Goal: Find specific page/section: Find specific page/section

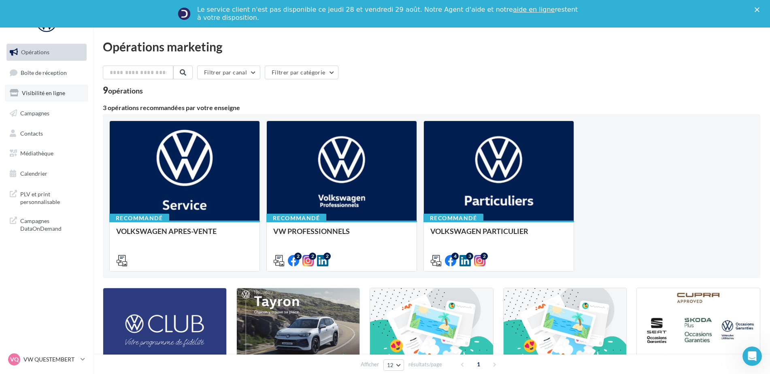
click at [57, 96] on link "Visibilité en ligne" at bounding box center [46, 93] width 83 height 17
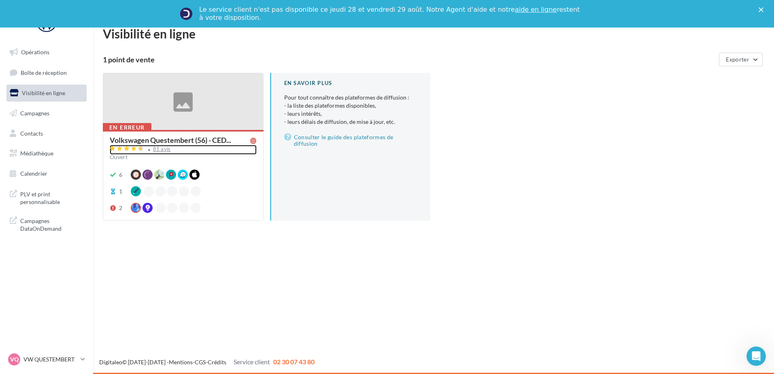
click at [157, 147] on div "81 avis" at bounding box center [162, 148] width 18 height 5
